Goal: Task Accomplishment & Management: Manage account settings

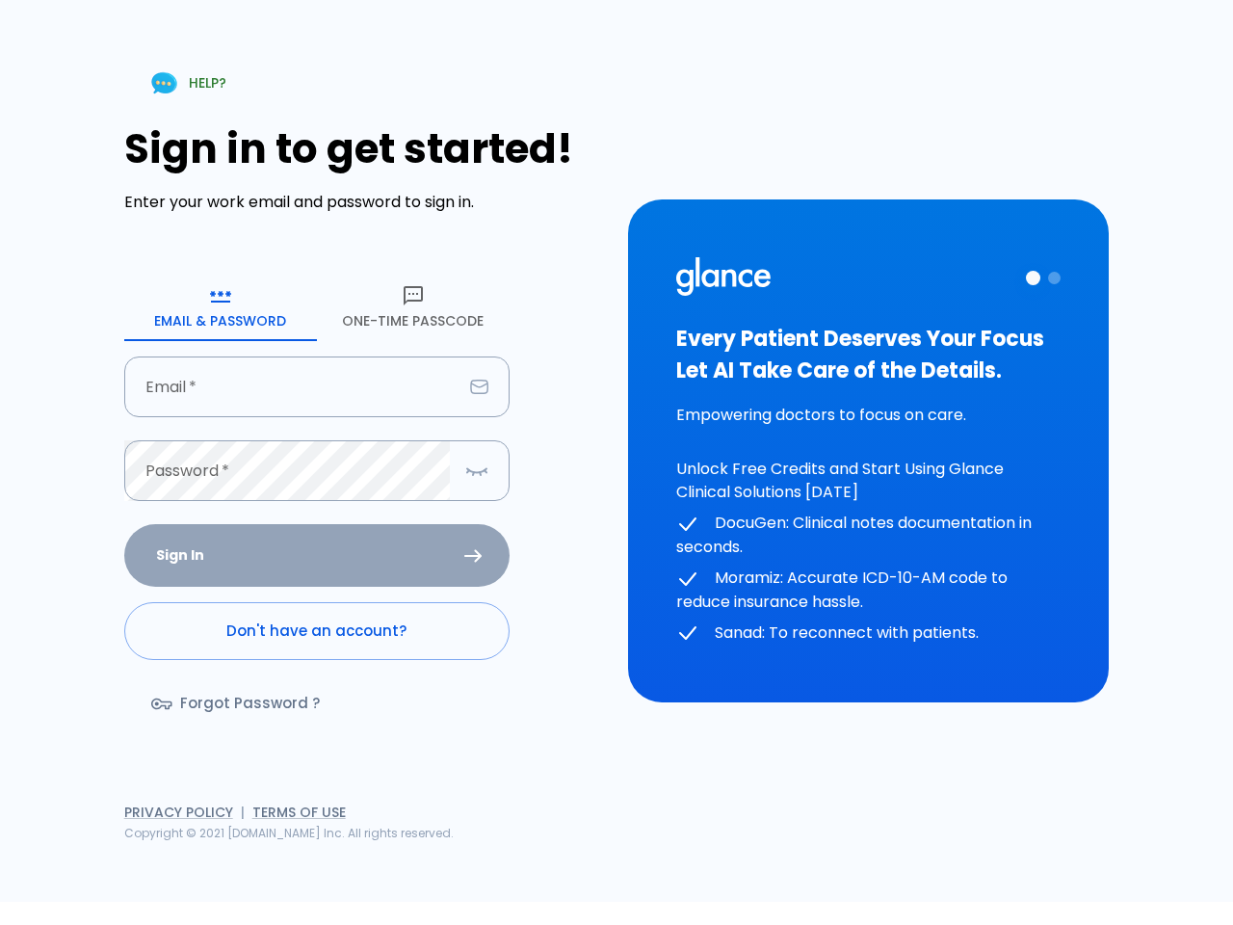
click at [895, 856] on div "HELP? Sign in to get started! Enter your work email and password to sign in. Em…" at bounding box center [605, 439] width 1210 height 925
click at [221, 306] on icon "button" at bounding box center [220, 295] width 23 height 23
click at [413, 306] on icon "button" at bounding box center [413, 295] width 23 height 23
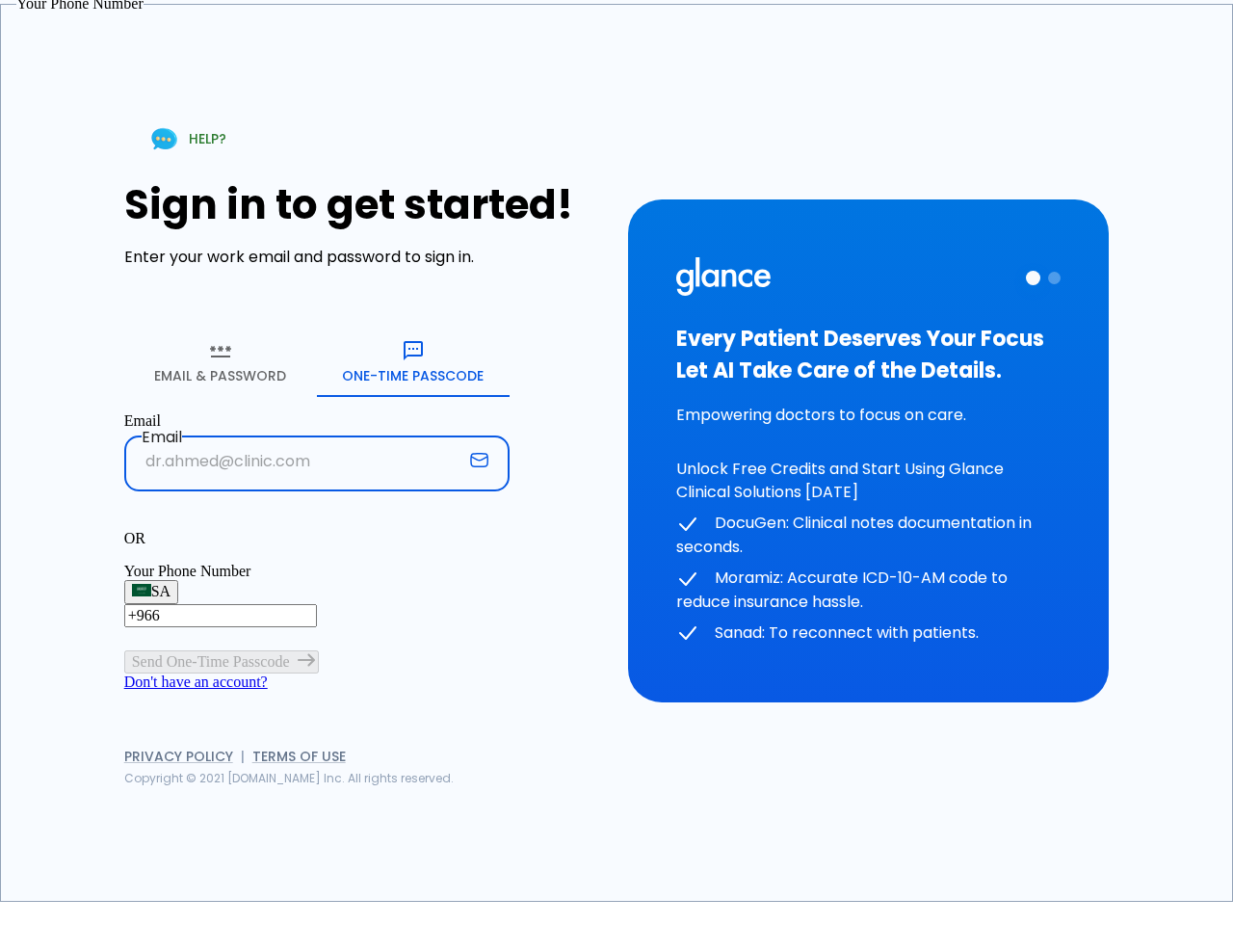
click at [317, 430] on input "text" at bounding box center [293, 460] width 338 height 61
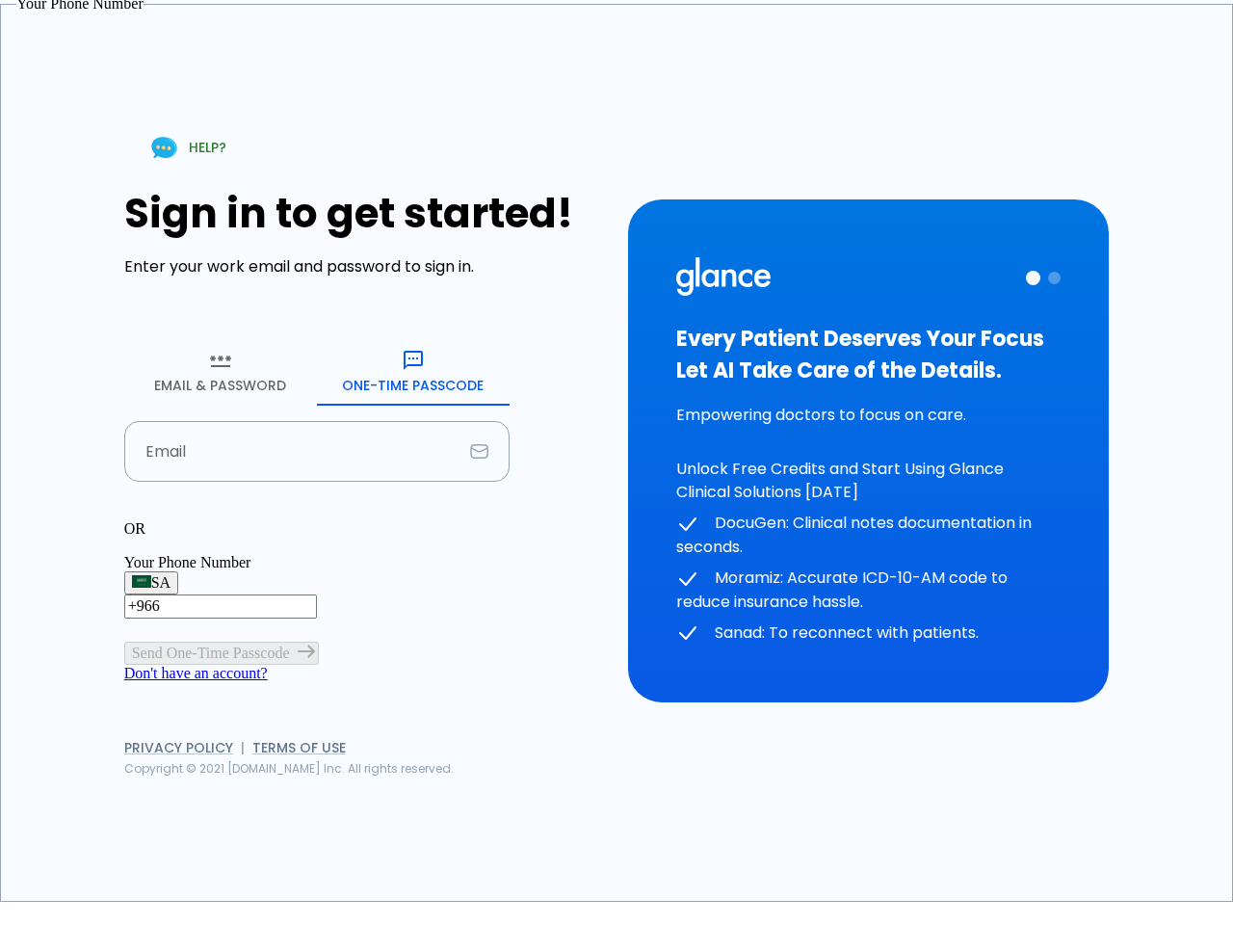
click at [317, 520] on p "OR" at bounding box center [316, 528] width 385 height 17
click at [477, 520] on div "OR" at bounding box center [316, 528] width 385 height 17
click at [868, 451] on div "Every Patient Deserves Your Focus Let AI Take Care of the Details. Empowering d…" at bounding box center [868, 451] width 384 height 388
